Goal: Task Accomplishment & Management: Use online tool/utility

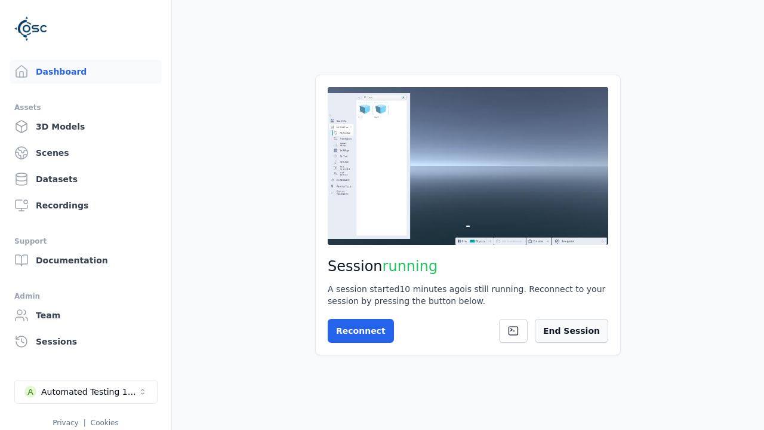
click at [590, 330] on button "End Session" at bounding box center [571, 331] width 73 height 24
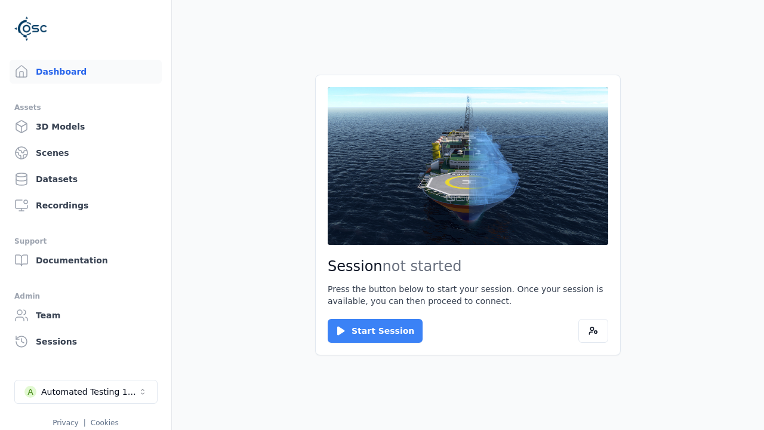
click at [368, 331] on button "Start Session" at bounding box center [375, 331] width 95 height 24
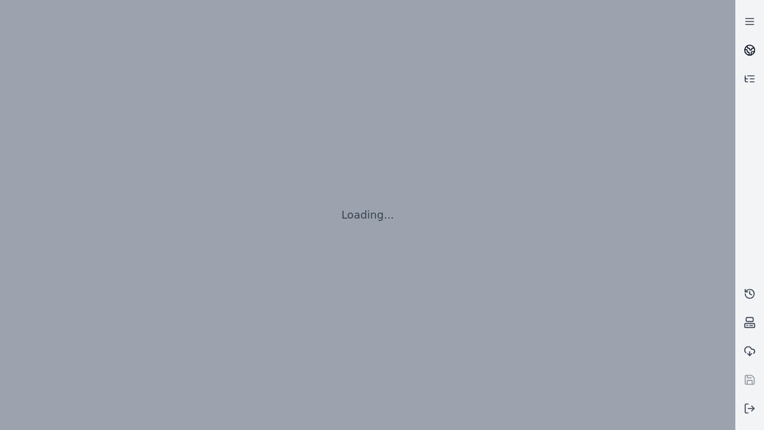
click at [749, 50] on icon at bounding box center [750, 48] width 7 height 4
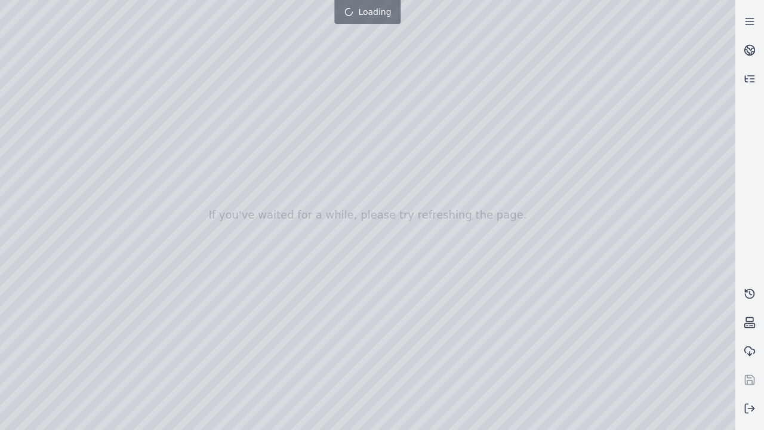
click at [2, 3] on div at bounding box center [367, 215] width 735 height 430
click at [37, 109] on div at bounding box center [367, 215] width 735 height 430
click at [21, 125] on div at bounding box center [367, 215] width 735 height 430
click at [198, 27] on div at bounding box center [367, 215] width 735 height 430
drag, startPoint x: 191, startPoint y: 169, endPoint x: 344, endPoint y: 269, distance: 182.9
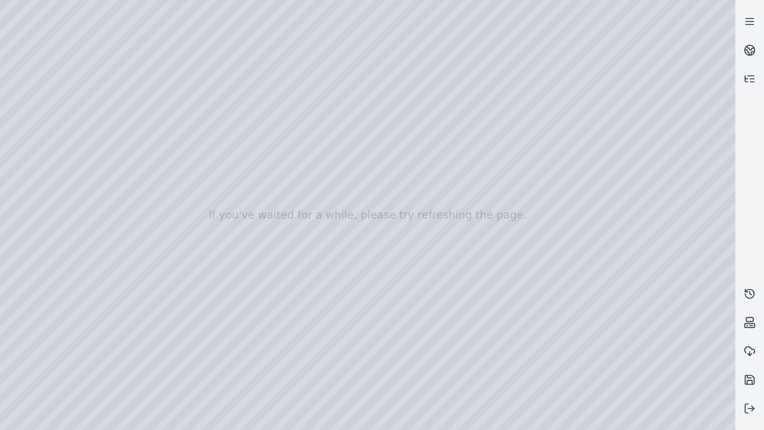
click at [344, 269] on div at bounding box center [367, 215] width 735 height 430
